Goal: Complete application form

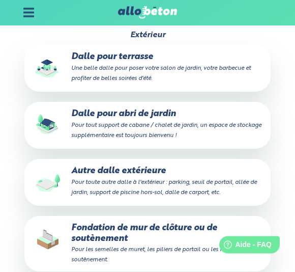
scroll to position [371, 0]
click at [230, 179] on small "Pour toute autre dalle à l'extérieur : parking, seuil de portail, allée de jard…" at bounding box center [164, 187] width 186 height 16
click at [0, 0] on input "Autre dalle extérieure Pour toute autre dalle à l'extérieur : parking, seuil de…" at bounding box center [0, 0] width 0 height 0
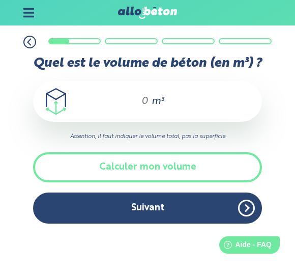
click at [147, 99] on input "Quel est le volume de béton (en m³) ?" at bounding box center [140, 101] width 17 height 12
type input "#"
type input "1"
click at [187, 209] on button "Suivant" at bounding box center [147, 207] width 229 height 31
click at [173, 173] on button "Calculer mon volume" at bounding box center [147, 167] width 229 height 30
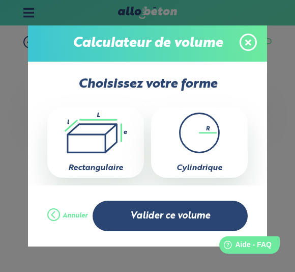
click at [111, 152] on icon ".icon-calc-rectanglea{fill:none;stroke-linecap:round;stroke-width:3px;stroke:#6…" at bounding box center [95, 132] width 86 height 41
type input "0"
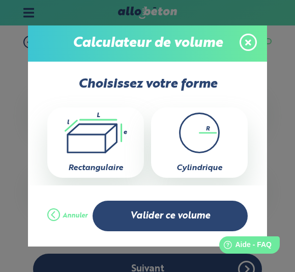
click at [176, 216] on button "Valider ce volume" at bounding box center [171, 215] width 156 height 31
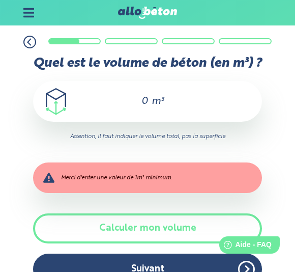
click at [185, 226] on button "Calculer mon volume" at bounding box center [147, 228] width 229 height 30
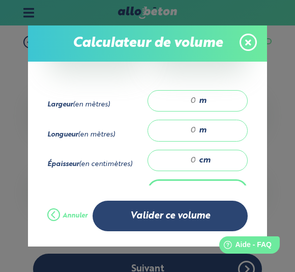
scroll to position [121, 0]
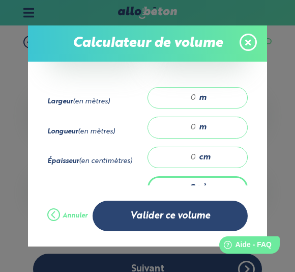
click at [220, 100] on div "m" at bounding box center [197, 97] width 100 height 21
type input "3.5"
click at [195, 132] on input "number" at bounding box center [177, 127] width 38 height 10
type input "3.5"
click at [203, 162] on span "cm" at bounding box center [205, 157] width 12 height 9
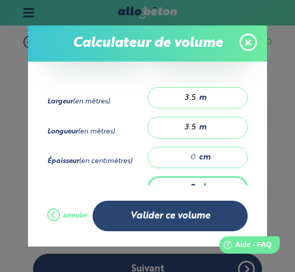
type input "0.123"
type input "1"
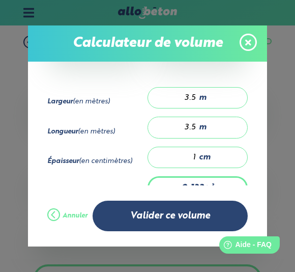
type input "1.838"
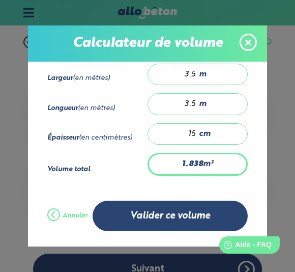
scroll to position [161, 0]
type input "15"
click at [211, 216] on button "Valider ce volume" at bounding box center [171, 215] width 156 height 31
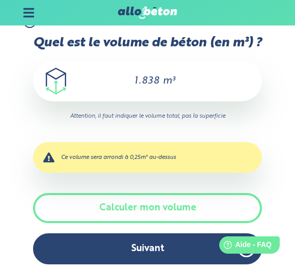
scroll to position [22, 0]
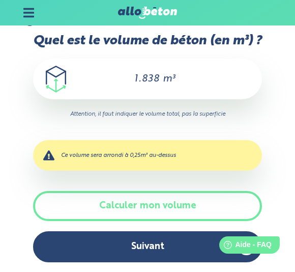
click at [152, 82] on input "1.838" at bounding box center [140, 79] width 40 height 12
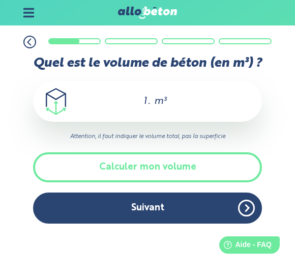
scroll to position [0, 0]
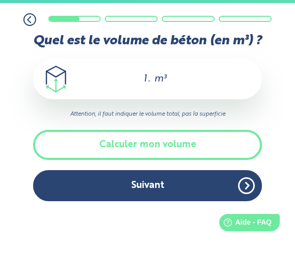
type input "1"
type input "2"
click at [157, 192] on button "Suivant" at bounding box center [147, 207] width 229 height 31
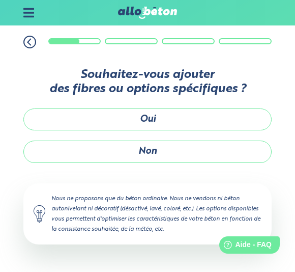
click at [224, 146] on button "Non" at bounding box center [147, 151] width 248 height 22
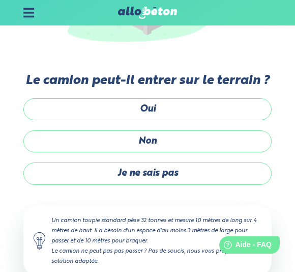
scroll to position [259, 0]
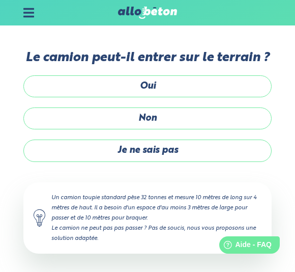
click at [258, 116] on label "Non" at bounding box center [147, 118] width 248 height 22
click at [0, 0] on input "Non" at bounding box center [0, 0] width 0 height 0
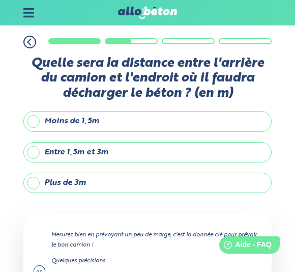
click at [257, 180] on label "Plus de 3m" at bounding box center [147, 182] width 248 height 20
click at [0, 0] on input "Plus de 3m" at bounding box center [0, 0] width 0 height 0
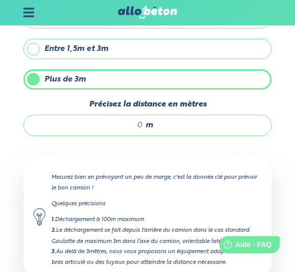
scroll to position [120, 0]
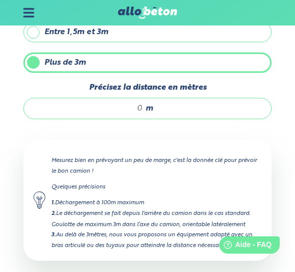
click at [142, 105] on input "Précisez la distance en mètres" at bounding box center [88, 108] width 109 height 10
type input "20"
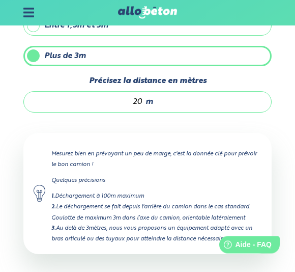
scroll to position [173, 0]
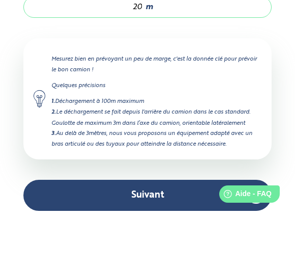
click at [202, 230] on button "Suivant" at bounding box center [147, 245] width 248 height 31
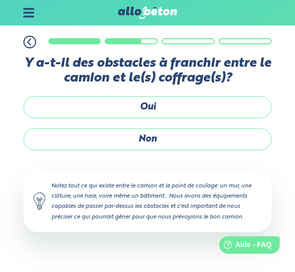
click at [251, 93] on div "Y a-t-il des obstacles à franchir entre le camion et le(s) coffrage(s)? Oui Non…" at bounding box center [147, 154] width 248 height 196
click at [251, 109] on label "Oui" at bounding box center [147, 107] width 248 height 22
click at [0, 0] on input "Oui" at bounding box center [0, 0] width 0 height 0
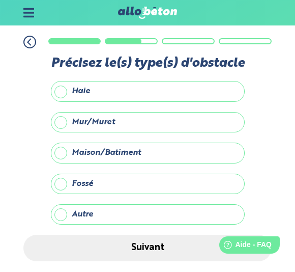
click at [229, 86] on label "Haie" at bounding box center [148, 91] width 194 height 20
click at [0, 0] on input "Haie" at bounding box center [0, 0] width 0 height 0
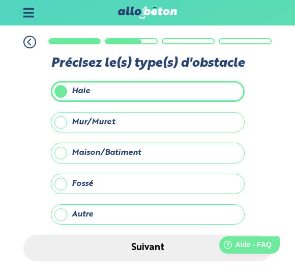
click at [203, 245] on button "Suivant" at bounding box center [147, 247] width 248 height 26
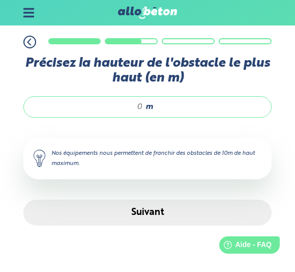
click at [198, 109] on div "m" at bounding box center [147, 106] width 248 height 21
click at [29, 40] on icon at bounding box center [29, 42] width 3 height 6
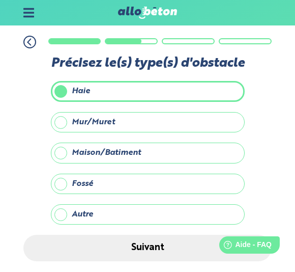
click at [35, 36] on icon at bounding box center [29, 42] width 13 height 13
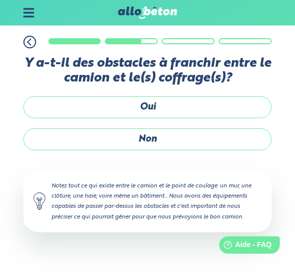
click at [200, 135] on label "Non" at bounding box center [147, 139] width 248 height 22
click at [0, 0] on input "Non" at bounding box center [0, 0] width 0 height 0
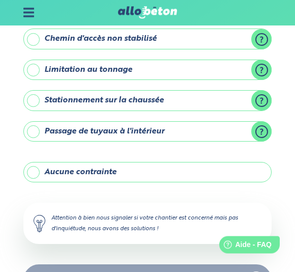
scroll to position [200, 0]
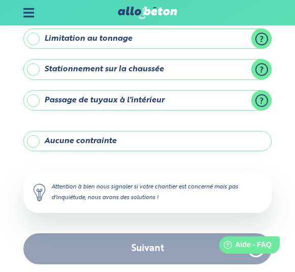
click at [255, 139] on label "Aucune contrainte" at bounding box center [147, 141] width 248 height 20
click at [0, 0] on input "Aucune contrainte" at bounding box center [0, 0] width 0 height 0
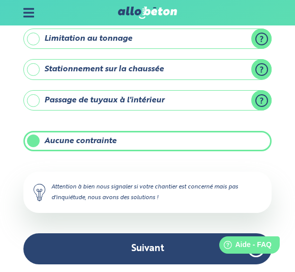
click at [201, 247] on button "Suivant" at bounding box center [147, 248] width 248 height 31
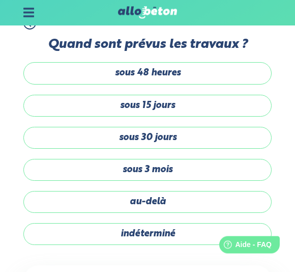
scroll to position [19, 0]
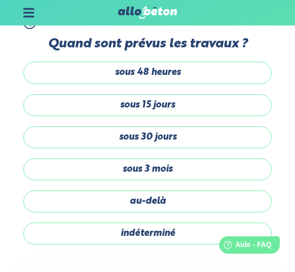
click at [231, 158] on label "sous 3 mois" at bounding box center [147, 169] width 248 height 22
click at [0, 0] on input "sous 3 mois" at bounding box center [0, 0] width 0 height 0
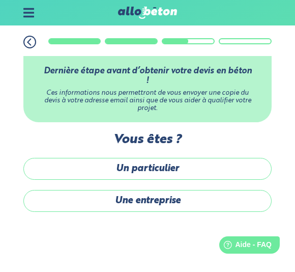
click at [240, 170] on label "Un particulier" at bounding box center [147, 169] width 248 height 22
click at [0, 0] on input "Un particulier" at bounding box center [0, 0] width 0 height 0
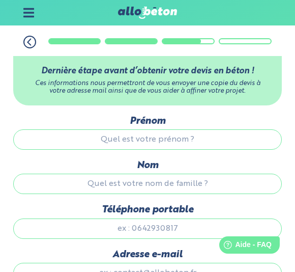
click at [244, 142] on input "Prénom" at bounding box center [147, 139] width 268 height 20
type input "[PERSON_NAME]"
type input "Maréchalle"
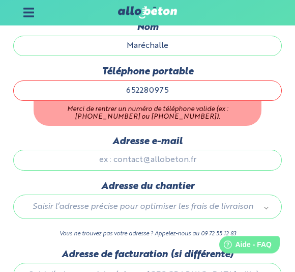
scroll to position [130, 0]
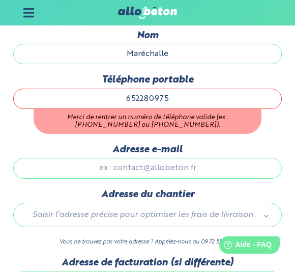
click at [127, 109] on input "652280975" at bounding box center [147, 98] width 268 height 20
click at [126, 101] on input "652280975" at bounding box center [147, 98] width 268 height 20
type input "0652280975"
click at [245, 171] on div "Adresse e-mail" at bounding box center [147, 166] width 268 height 44
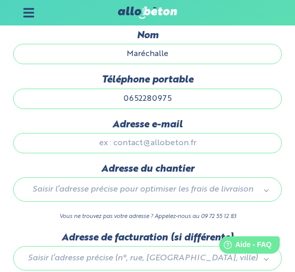
type input "[EMAIL_ADDRESS][DOMAIN_NAME]"
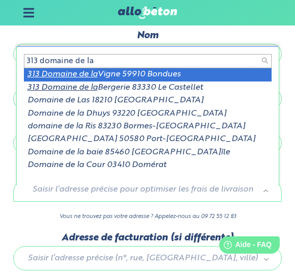
type input "313 domaine de la"
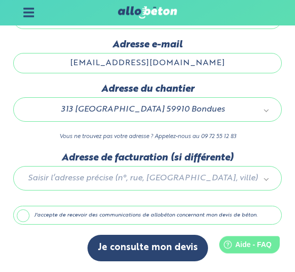
scroll to position [243, 0]
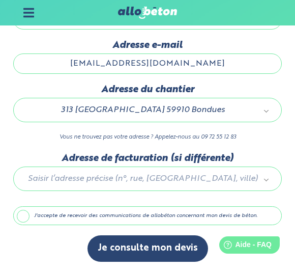
click at [206, 208] on label "J'accepte de recevoir des communications de allobéton concernant mon devis de b…" at bounding box center [147, 215] width 268 height 19
click at [0, 0] on input "J'accepte de recevoir des communications de allobéton concernant mon devis de b…" at bounding box center [0, 0] width 0 height 0
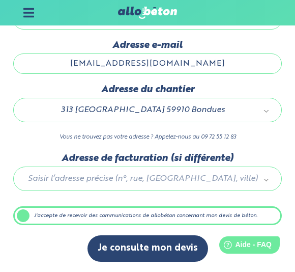
click at [192, 246] on button "Je consulte mon devis" at bounding box center [147, 248] width 120 height 26
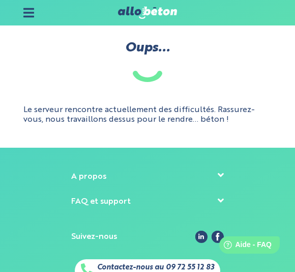
click at [221, 177] on icon at bounding box center [221, 175] width 7 height 10
